Goal: Information Seeking & Learning: Learn about a topic

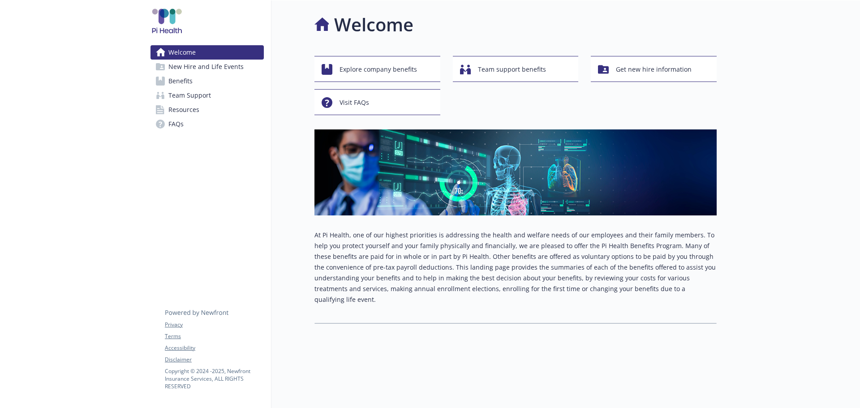
click at [185, 75] on span "Benefits" at bounding box center [180, 81] width 24 height 14
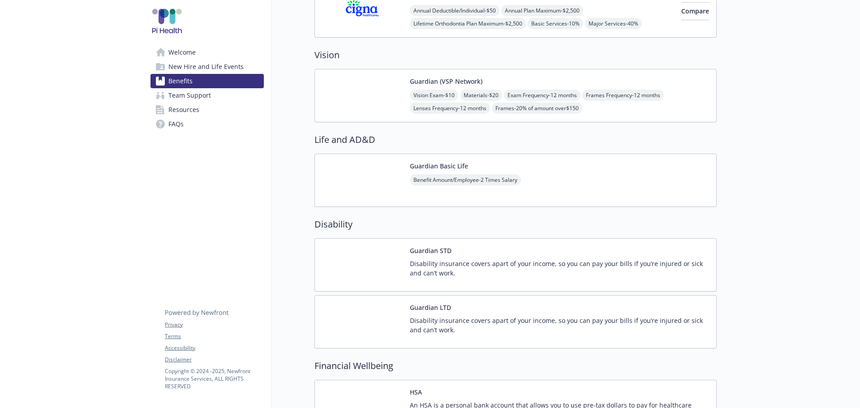
scroll to position [403, 0]
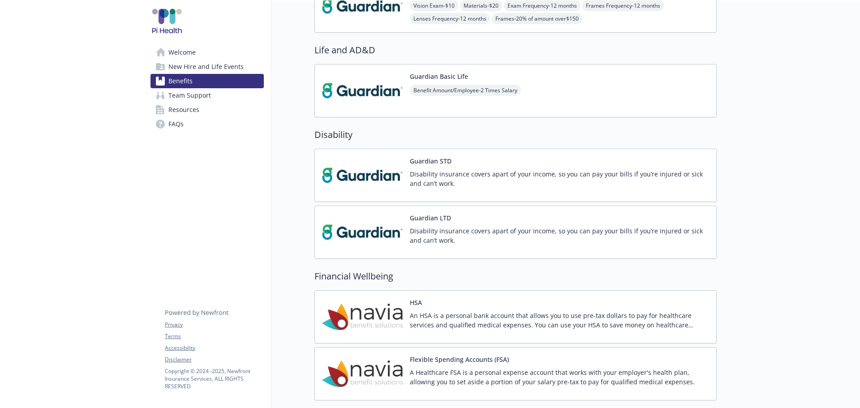
click at [352, 179] on img at bounding box center [362, 175] width 81 height 38
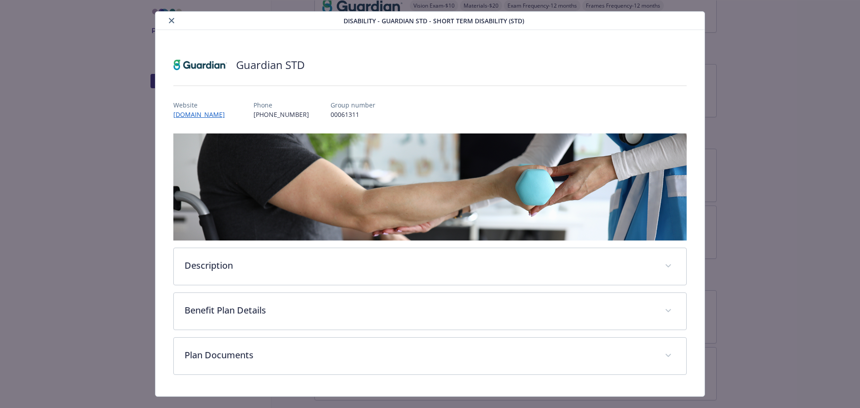
scroll to position [34, 0]
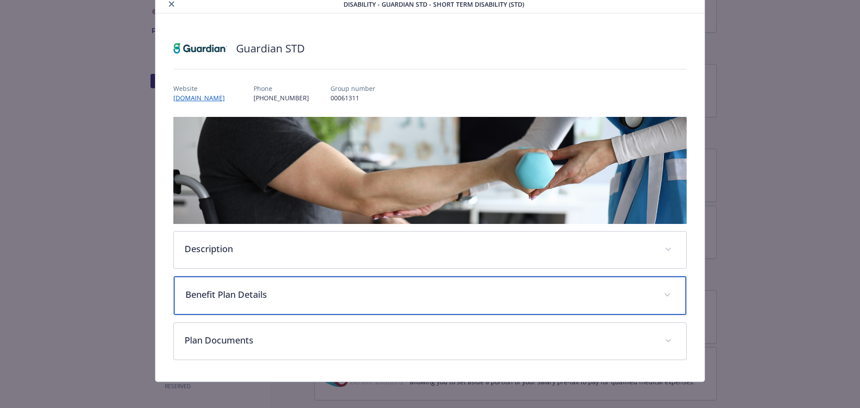
click at [230, 288] on p "Benefit Plan Details" at bounding box center [419, 294] width 468 height 13
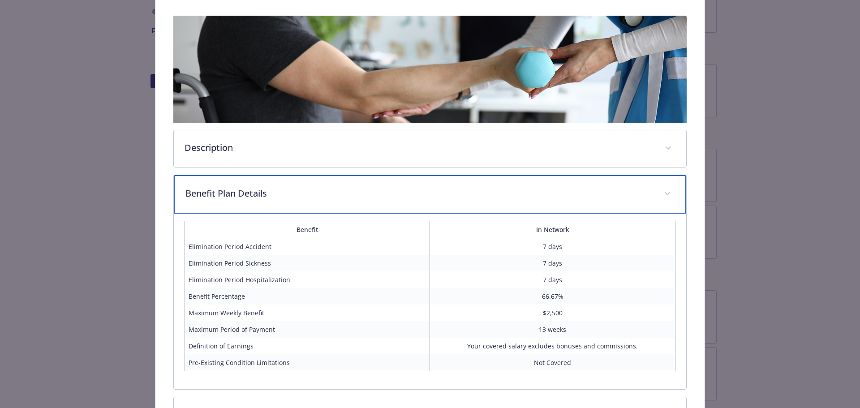
scroll to position [211, 0]
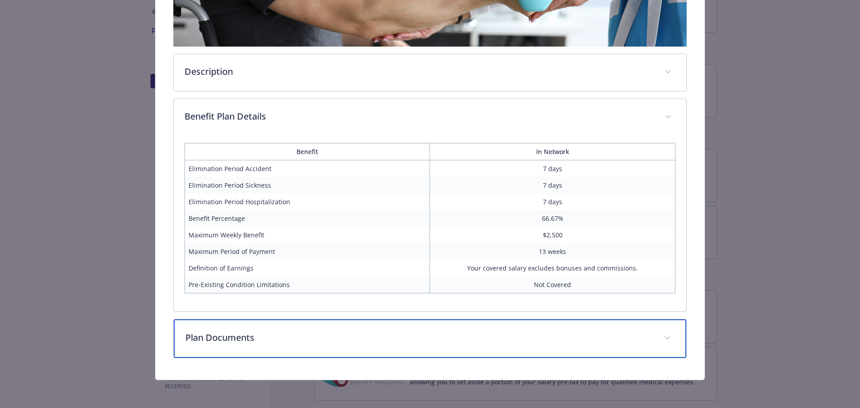
click at [236, 340] on p "Plan Documents" at bounding box center [419, 337] width 468 height 13
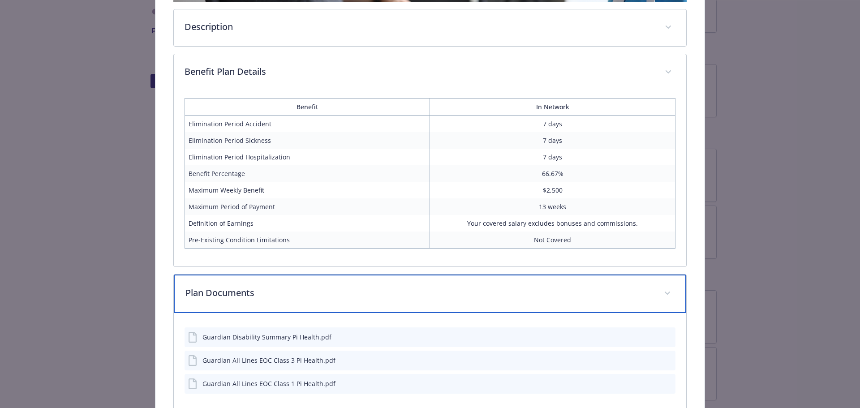
scroll to position [310, 0]
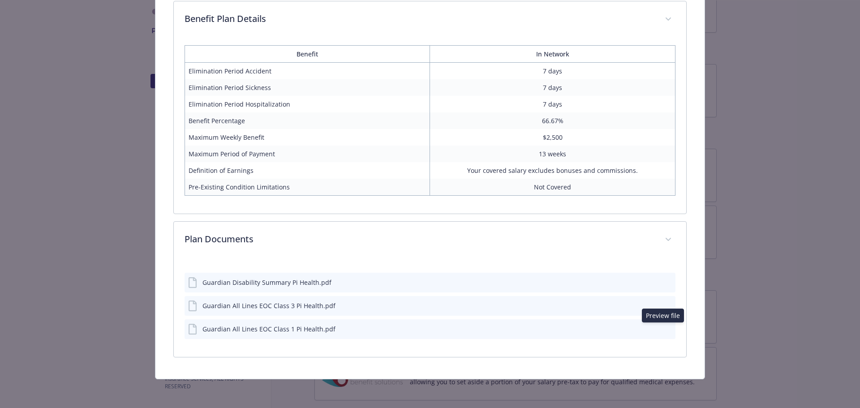
click at [663, 329] on icon "preview file" at bounding box center [667, 328] width 8 height 6
